Goal: Check status: Check status

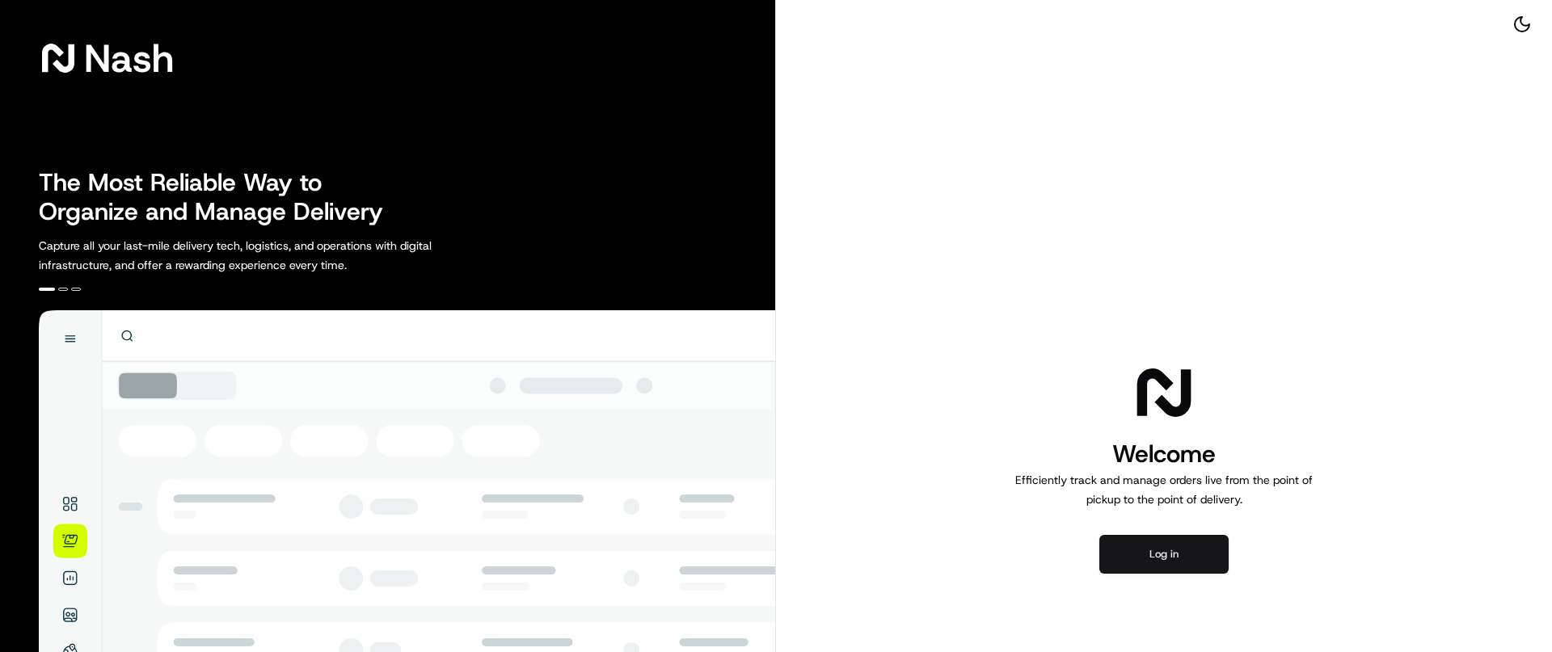
click at [1192, 542] on button "Log in" at bounding box center [1164, 554] width 129 height 39
